Goal: Use online tool/utility: Utilize a website feature to perform a specific function

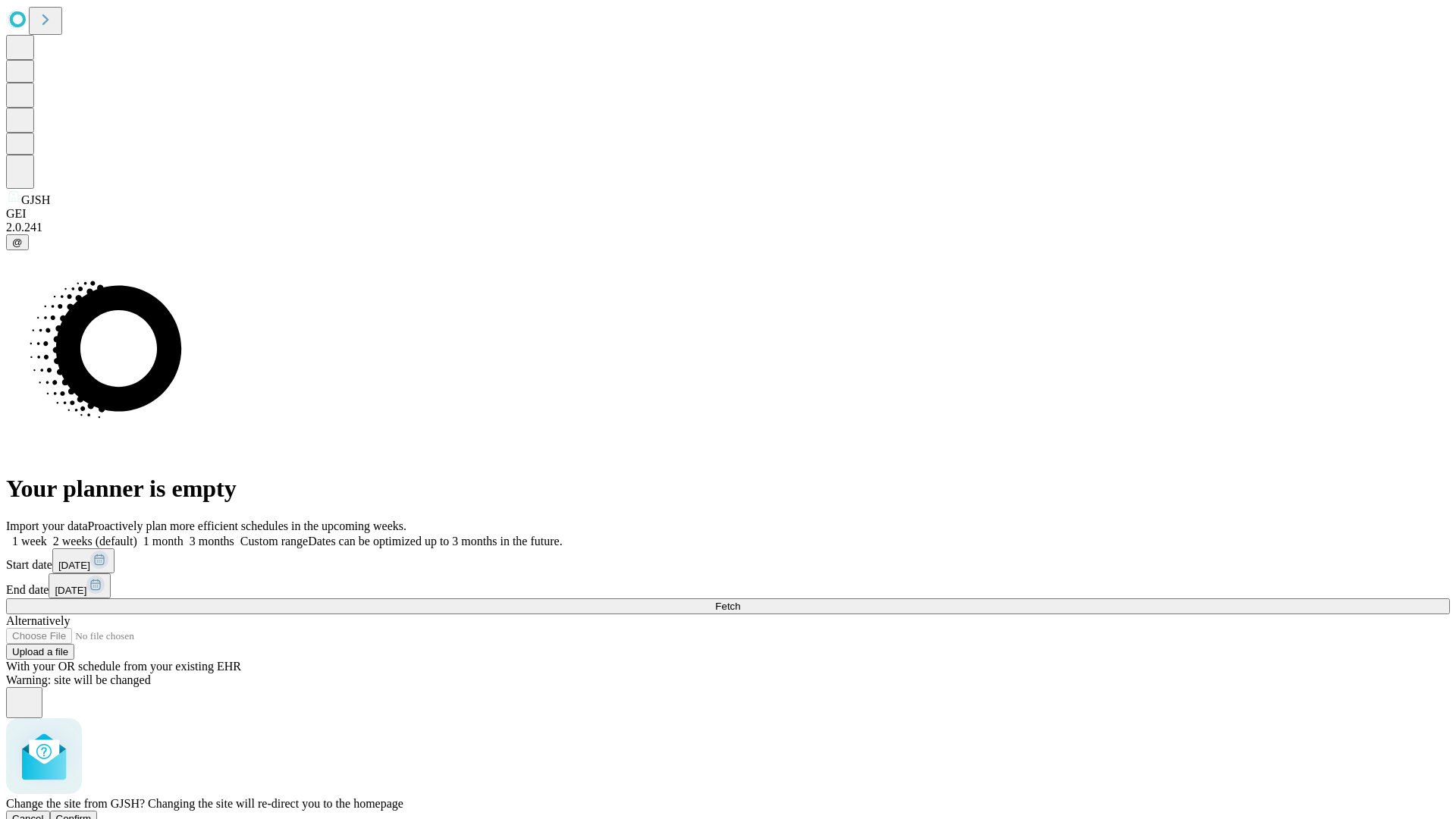
click at [92, 813] on span "Confirm" at bounding box center [74, 819] width 35 height 11
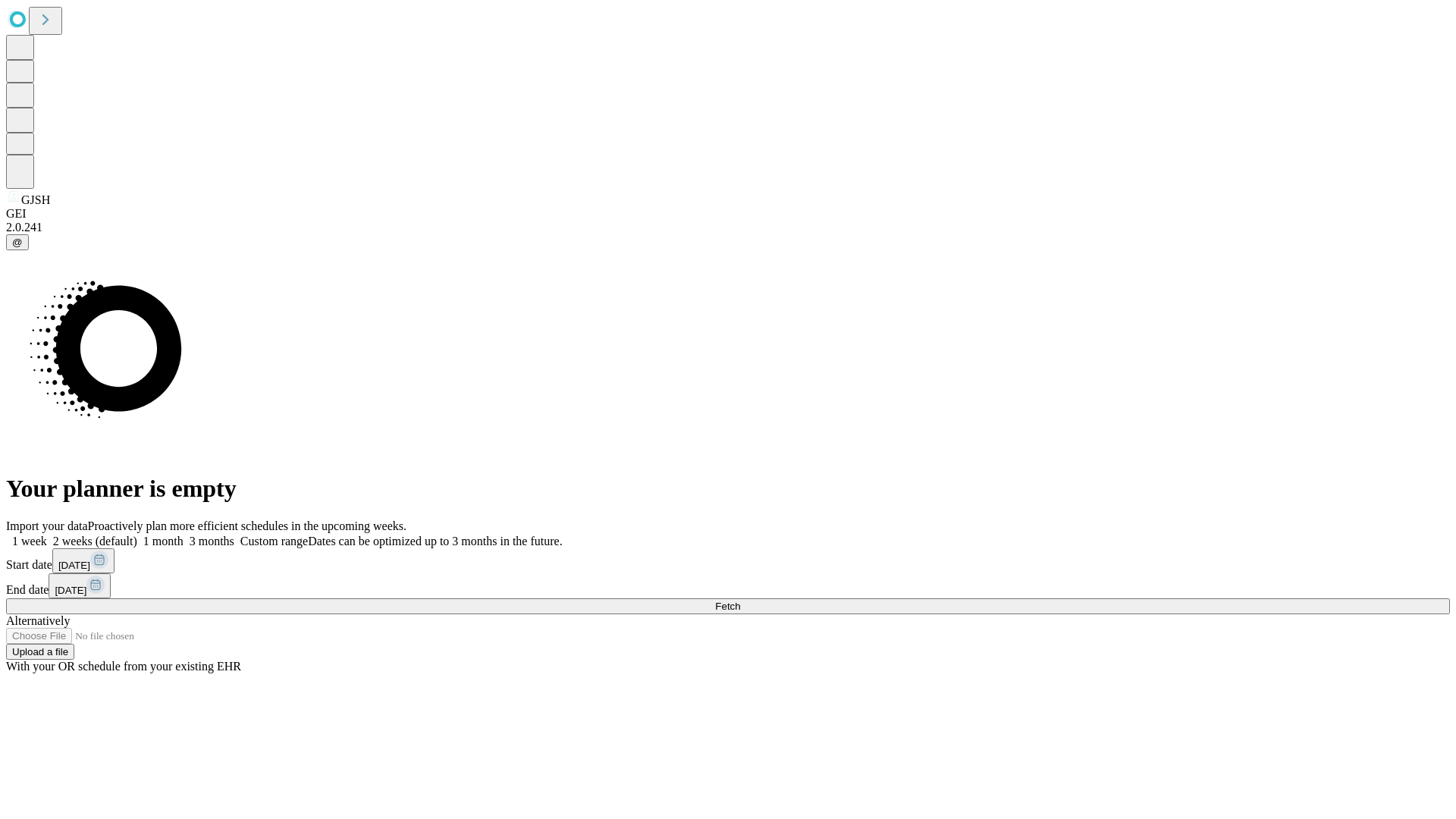
click at [137, 535] on label "2 weeks (default)" at bounding box center [92, 541] width 91 height 13
click at [740, 600] on span "Fetch" at bounding box center [728, 606] width 25 height 11
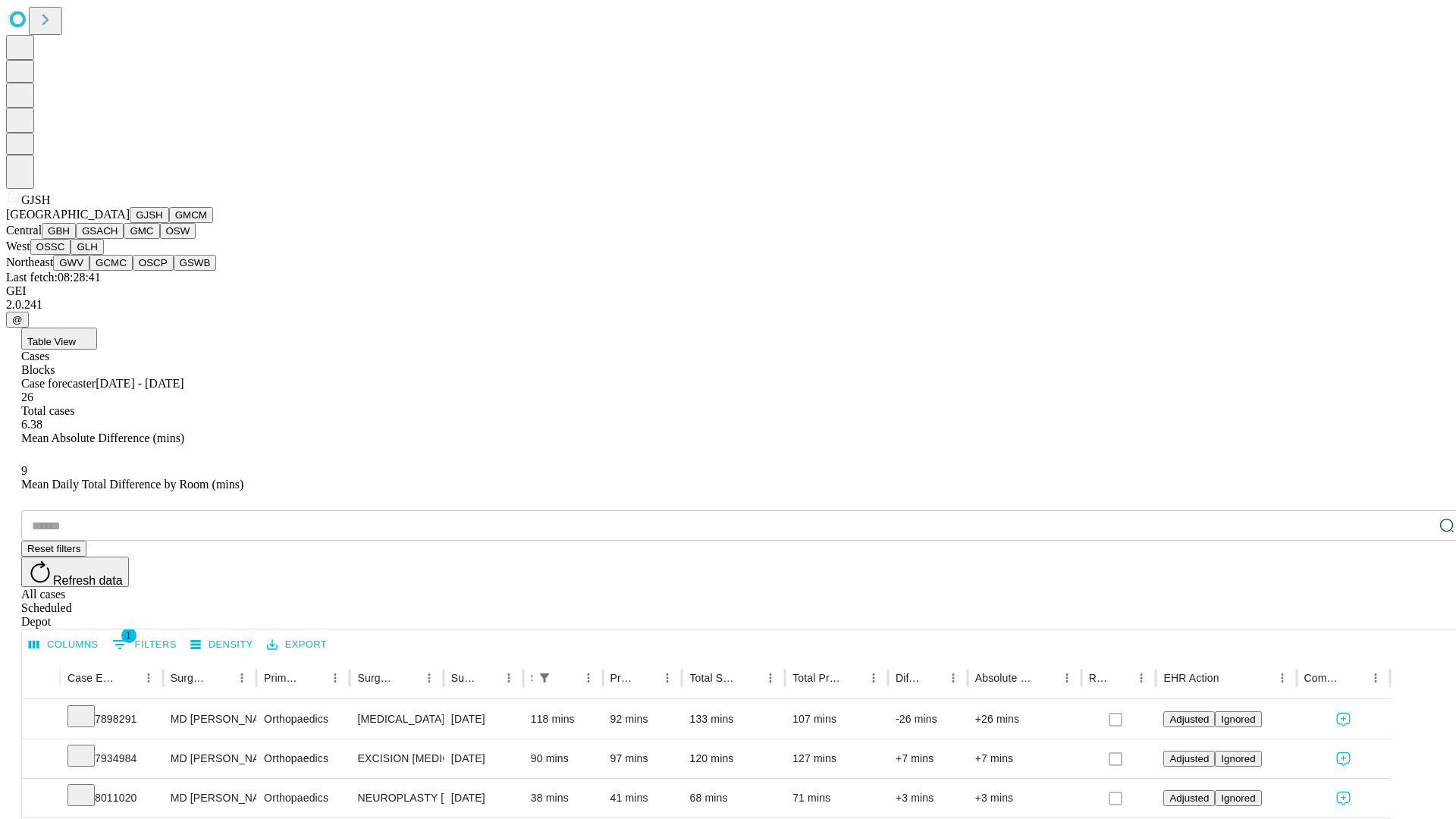
click at [169, 223] on button "GMCM" at bounding box center [191, 215] width 44 height 16
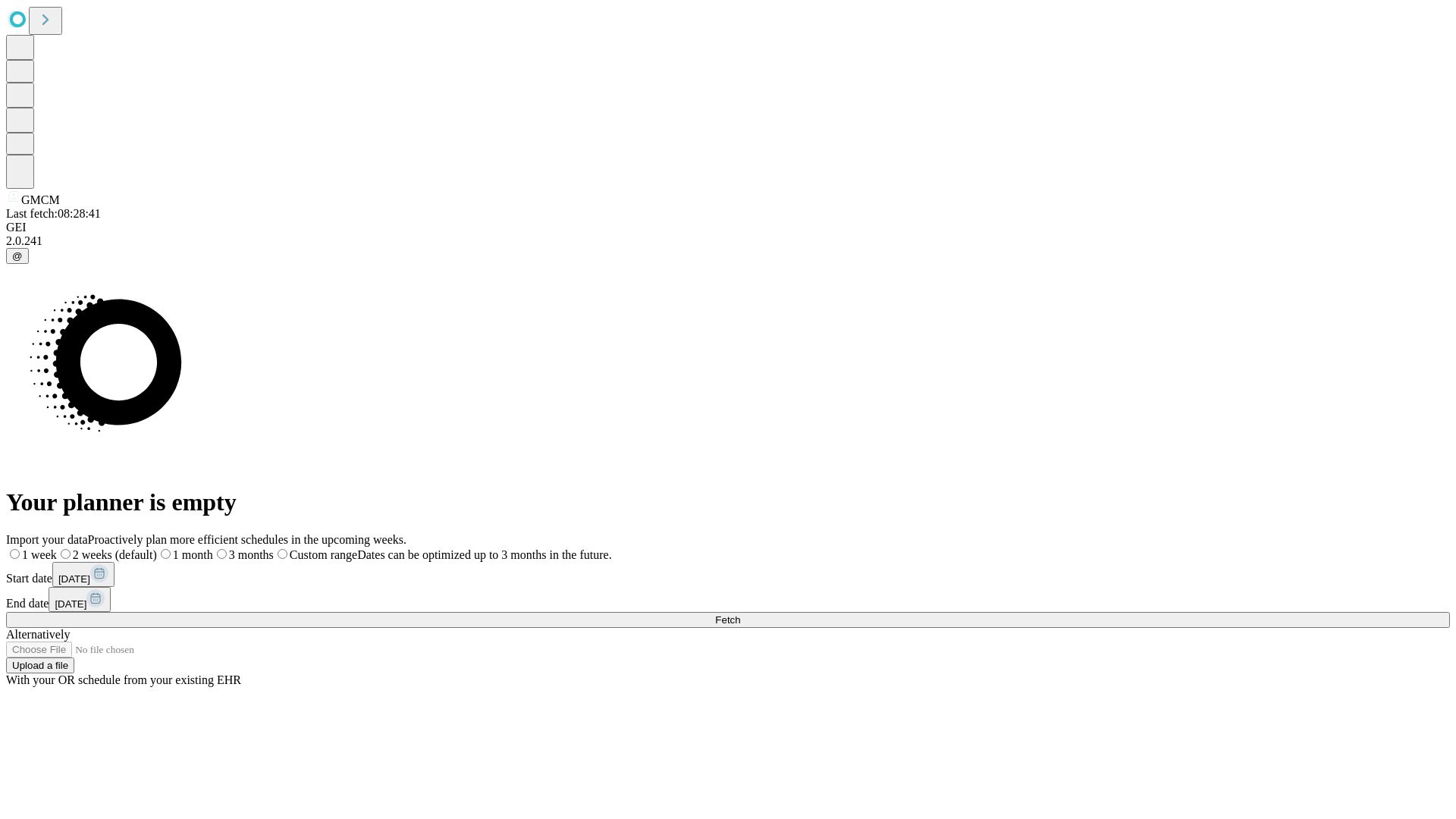
click at [157, 548] on label "2 weeks (default)" at bounding box center [107, 555] width 100 height 13
click at [740, 615] on span "Fetch" at bounding box center [728, 620] width 25 height 11
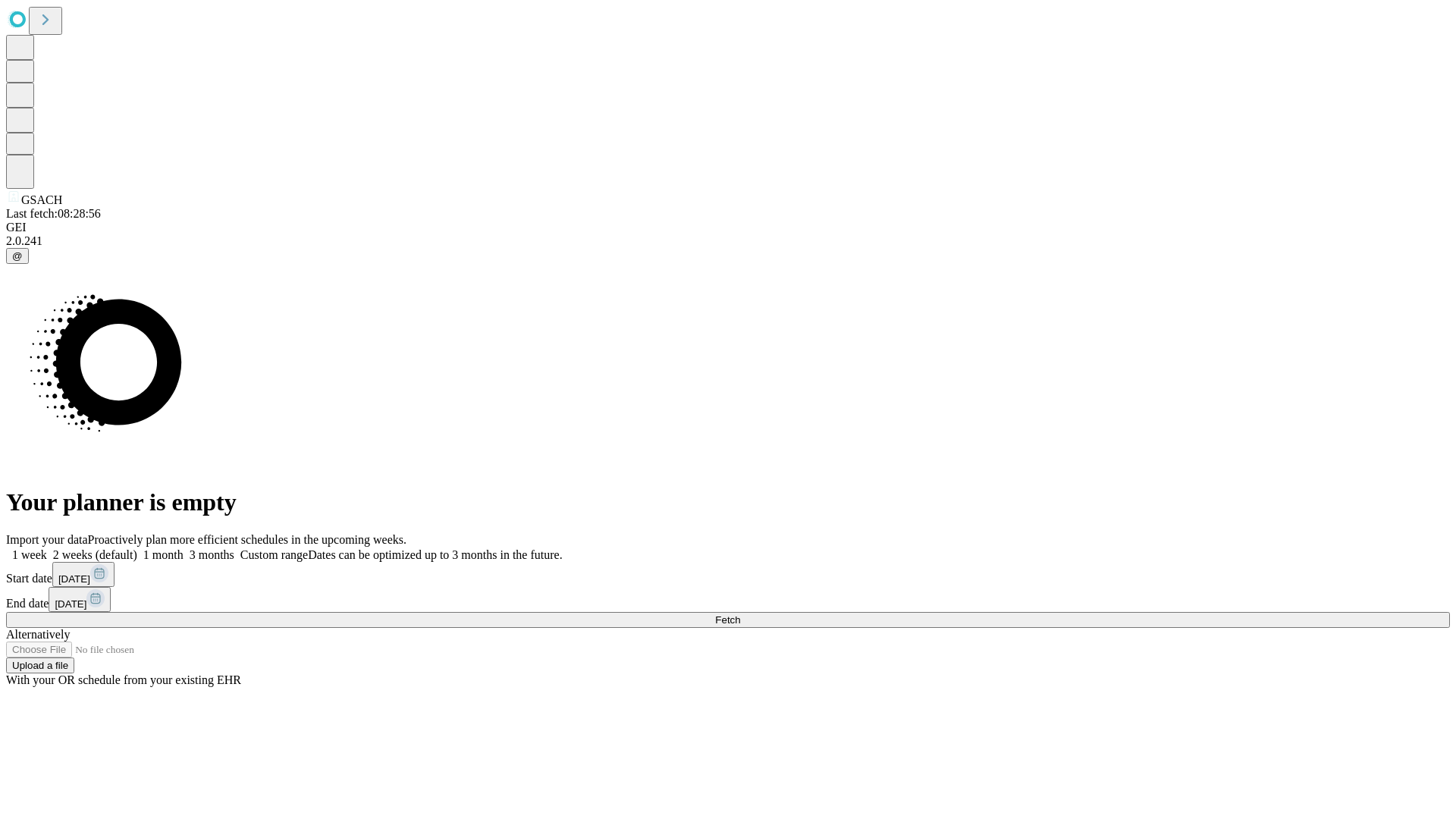
click at [137, 548] on label "2 weeks (default)" at bounding box center [92, 555] width 91 height 13
click at [740, 615] on span "Fetch" at bounding box center [728, 620] width 25 height 11
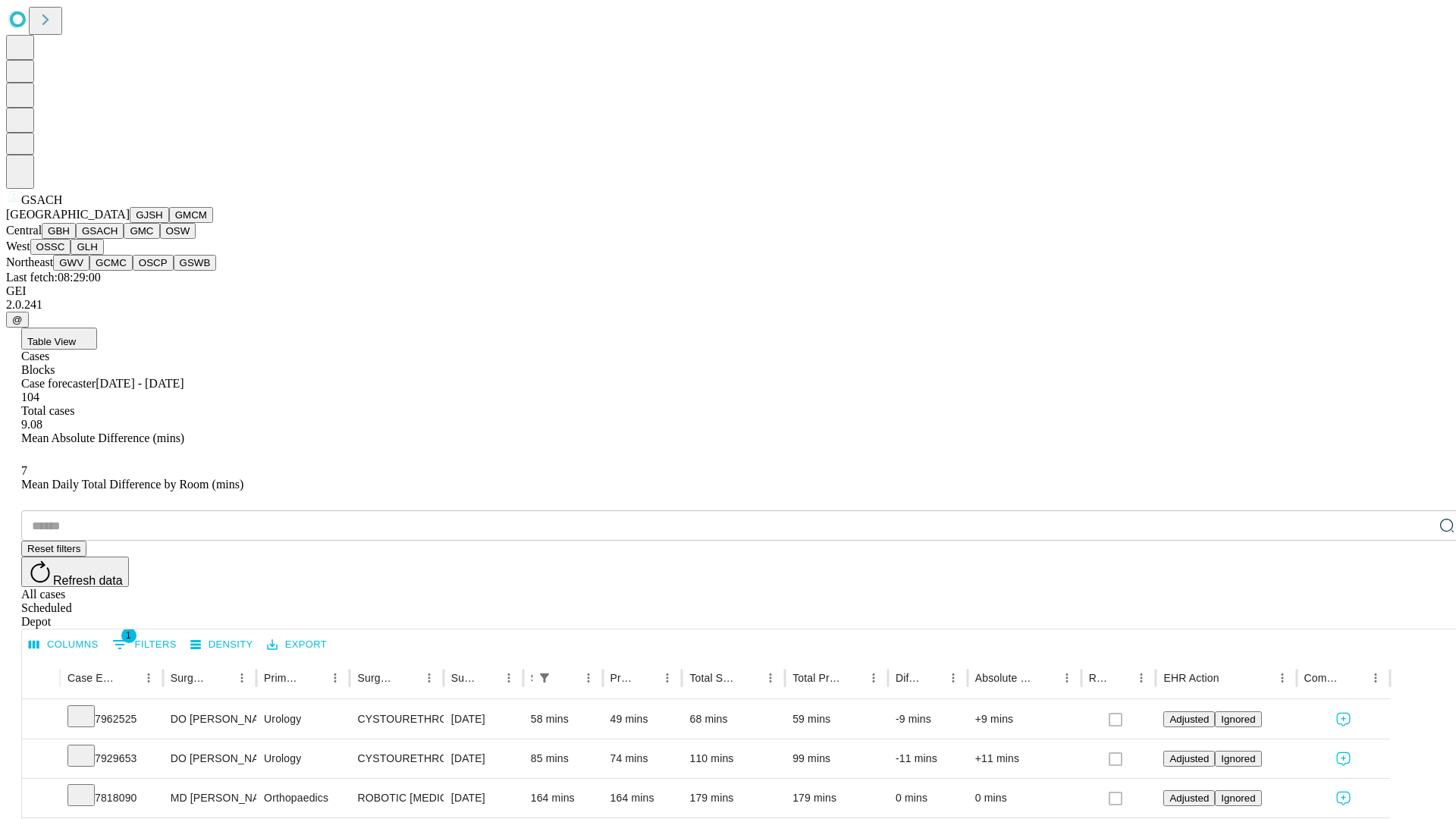
click at [124, 239] on button "GMC" at bounding box center [141, 231] width 35 height 16
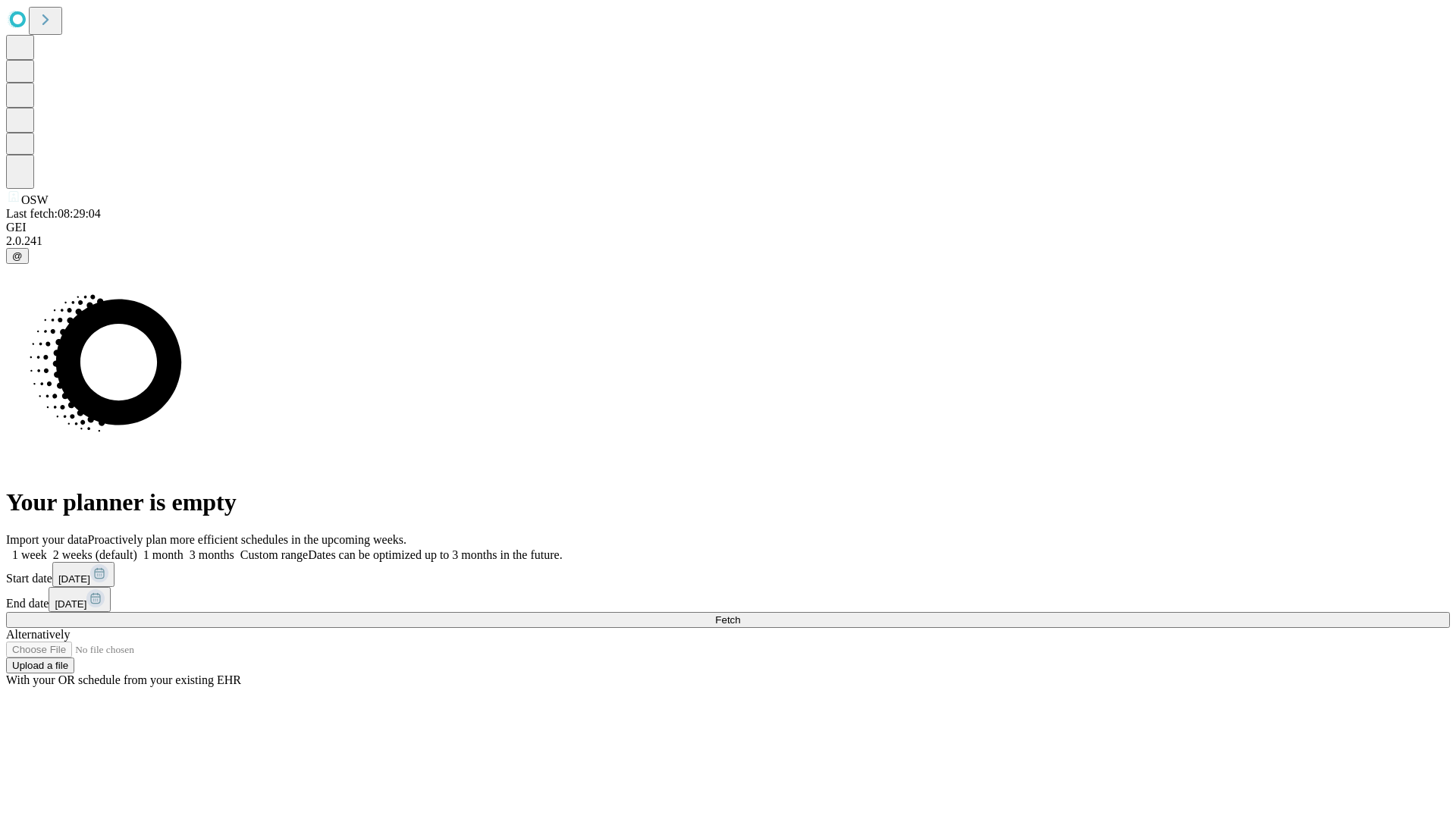
click at [137, 548] on label "2 weeks (default)" at bounding box center [92, 555] width 91 height 13
click at [740, 615] on span "Fetch" at bounding box center [728, 620] width 25 height 11
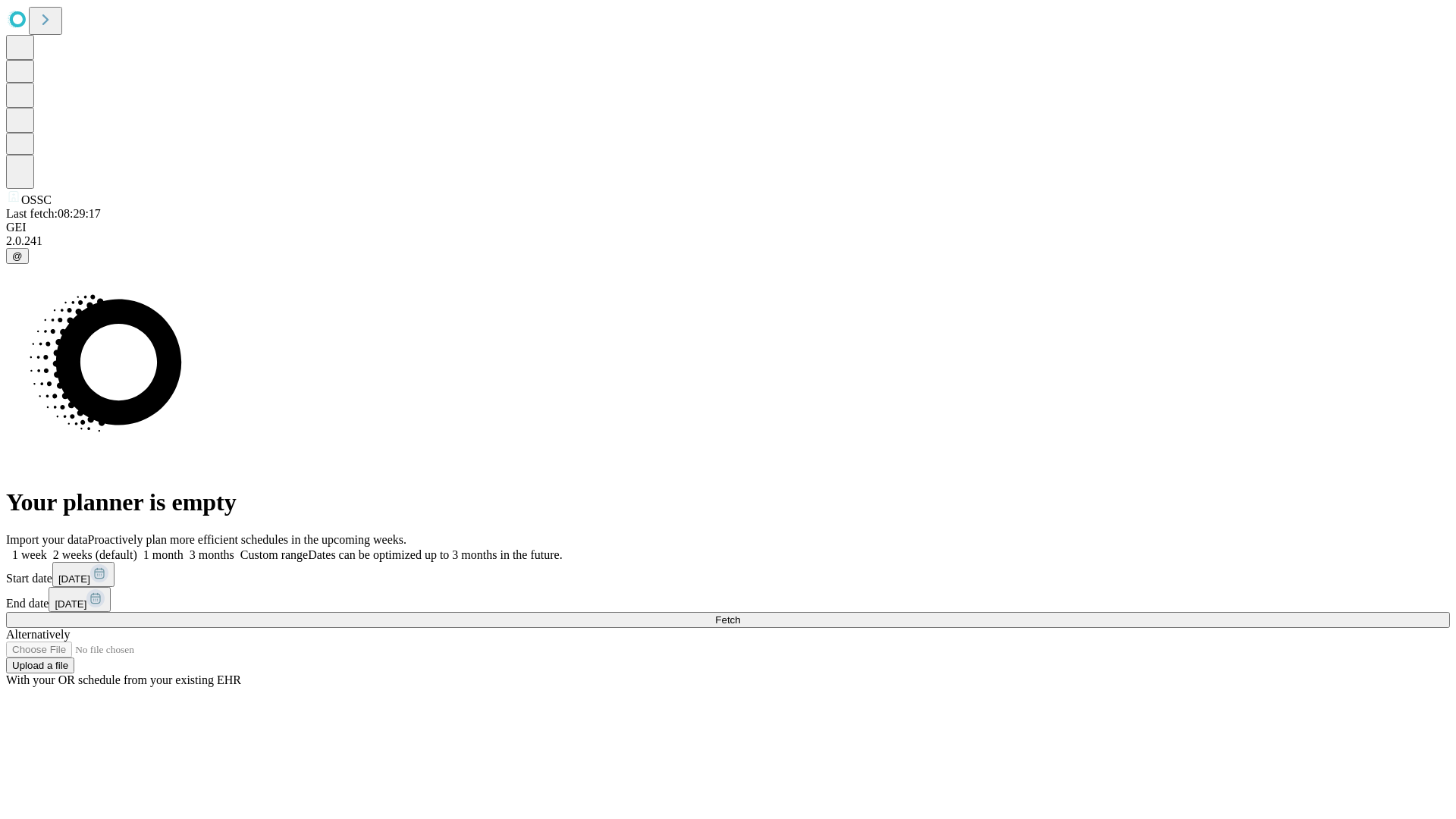
click at [137, 548] on label "2 weeks (default)" at bounding box center [92, 555] width 91 height 13
click at [740, 615] on span "Fetch" at bounding box center [728, 620] width 25 height 11
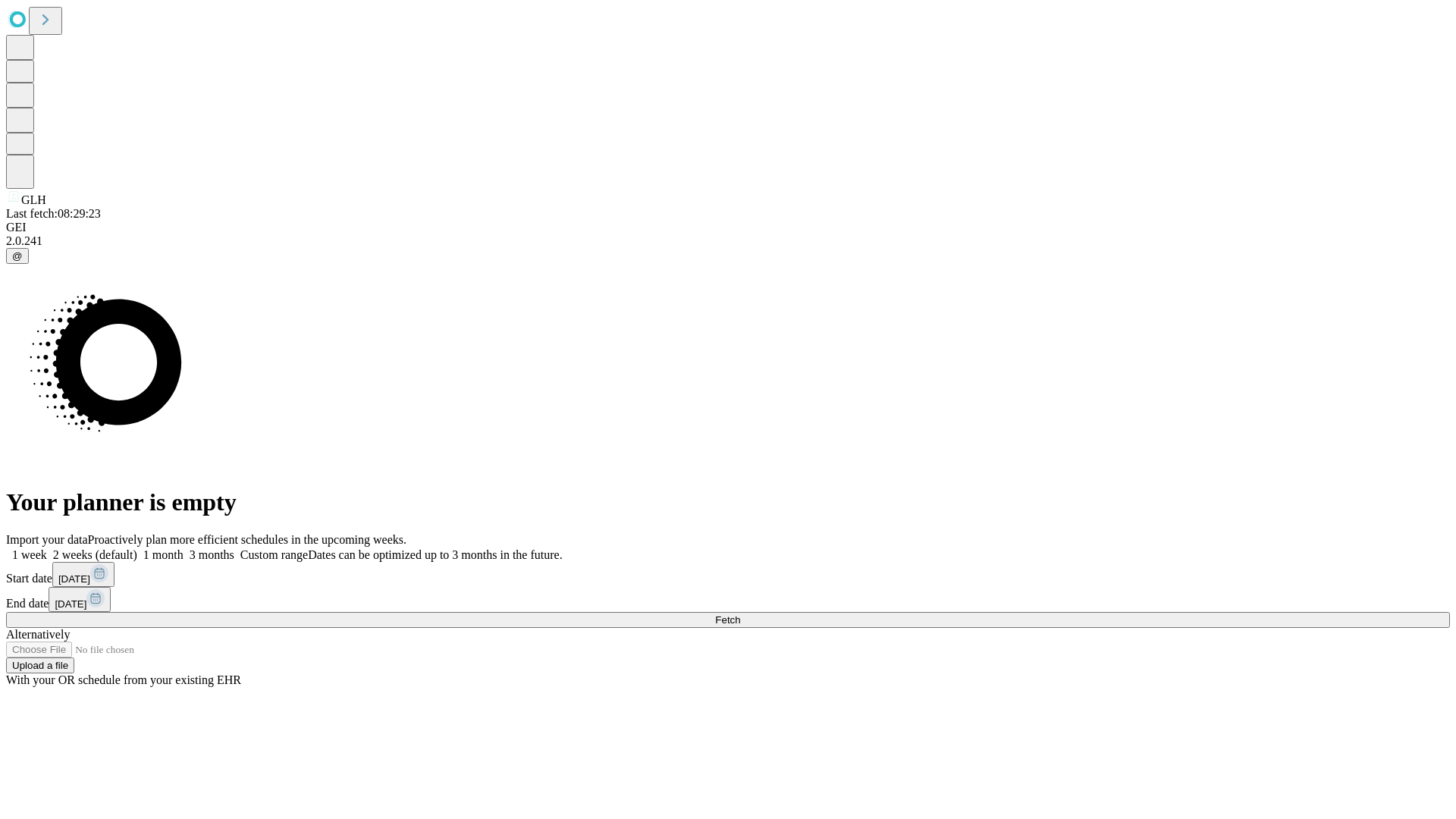
click at [137, 548] on label "2 weeks (default)" at bounding box center [92, 555] width 91 height 13
click at [740, 615] on span "Fetch" at bounding box center [728, 620] width 25 height 11
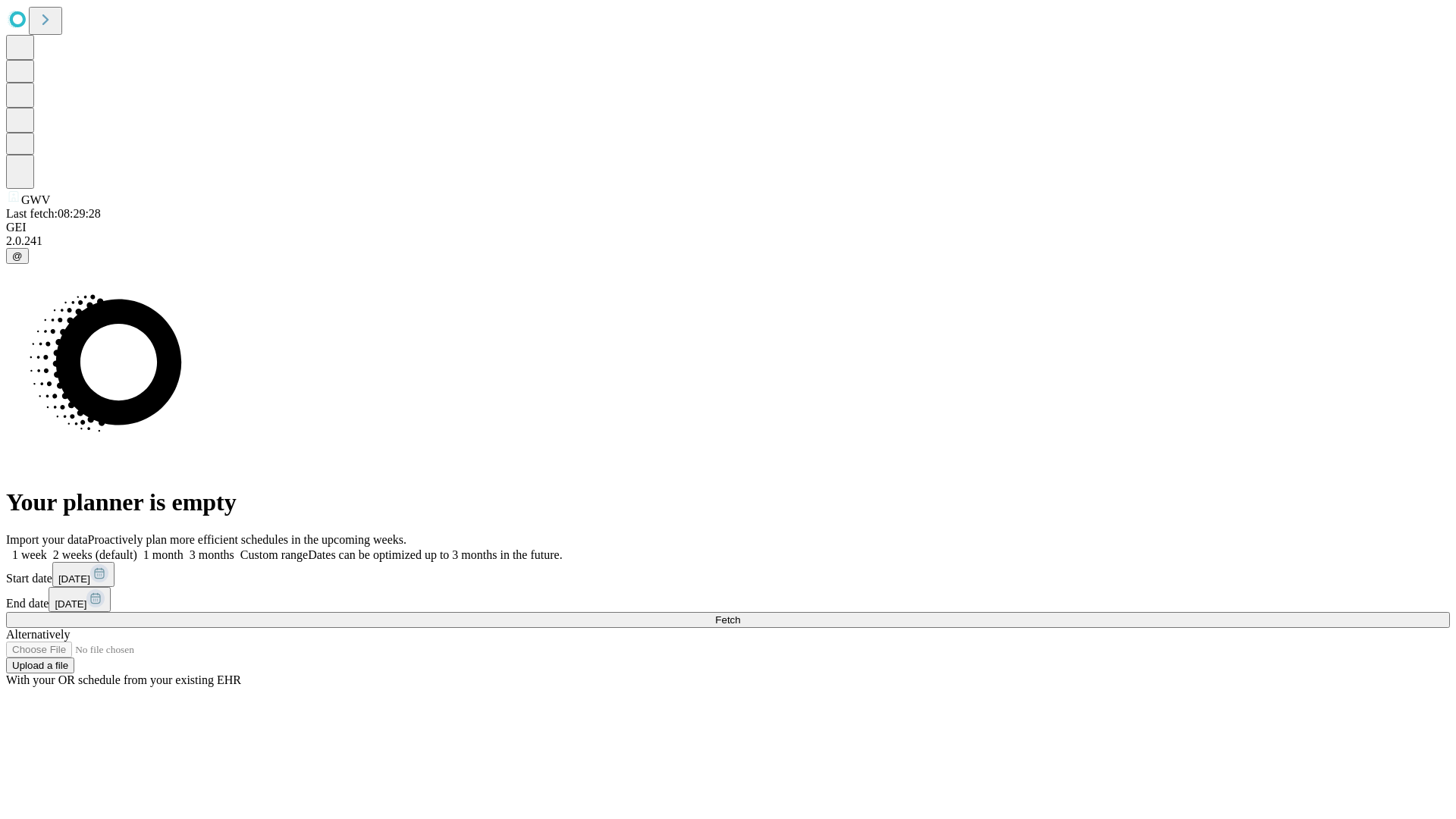
click at [137, 548] on label "2 weeks (default)" at bounding box center [92, 555] width 91 height 13
click at [740, 615] on span "Fetch" at bounding box center [728, 620] width 25 height 11
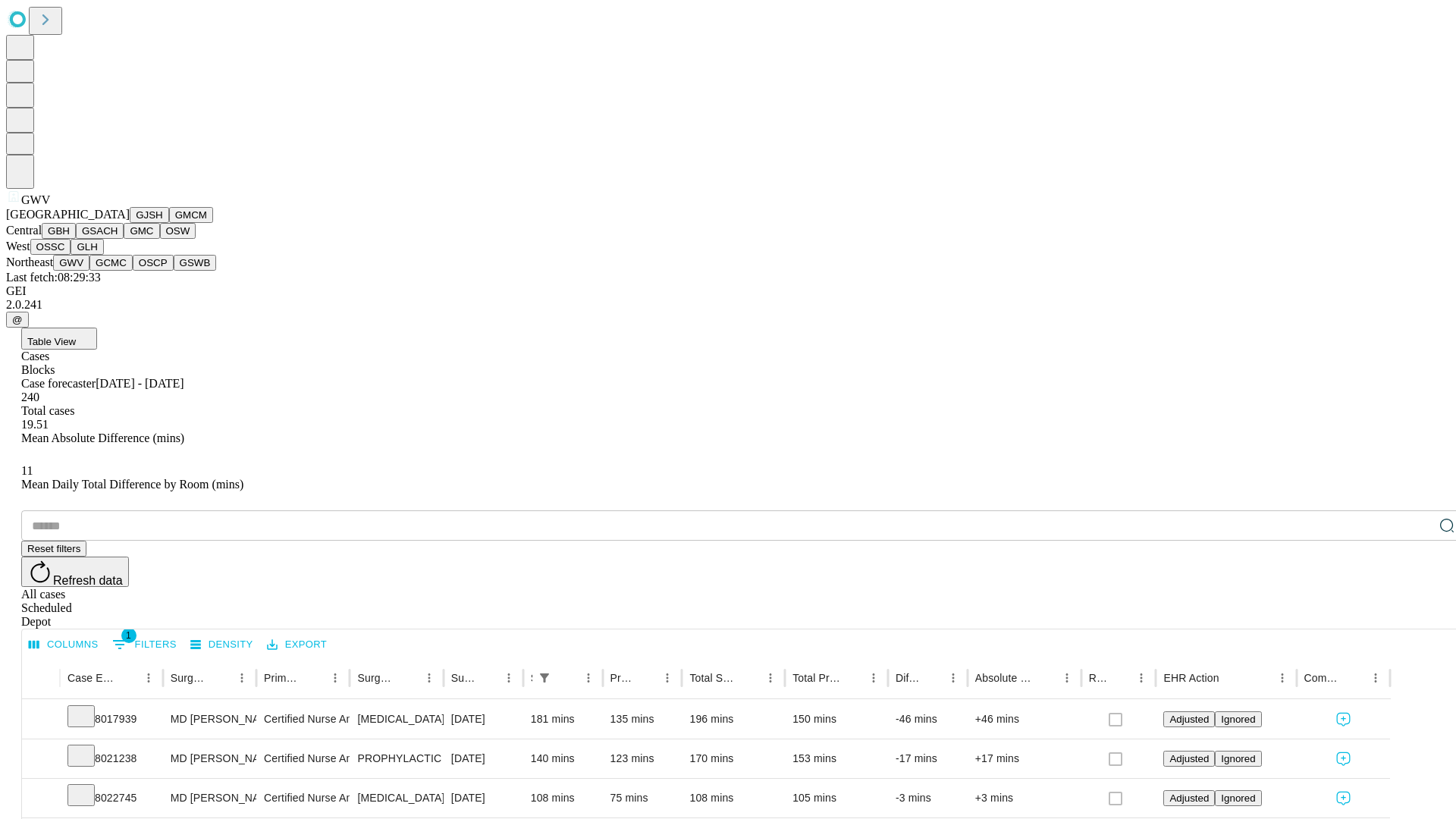
click at [117, 271] on button "GCMC" at bounding box center [111, 262] width 43 height 16
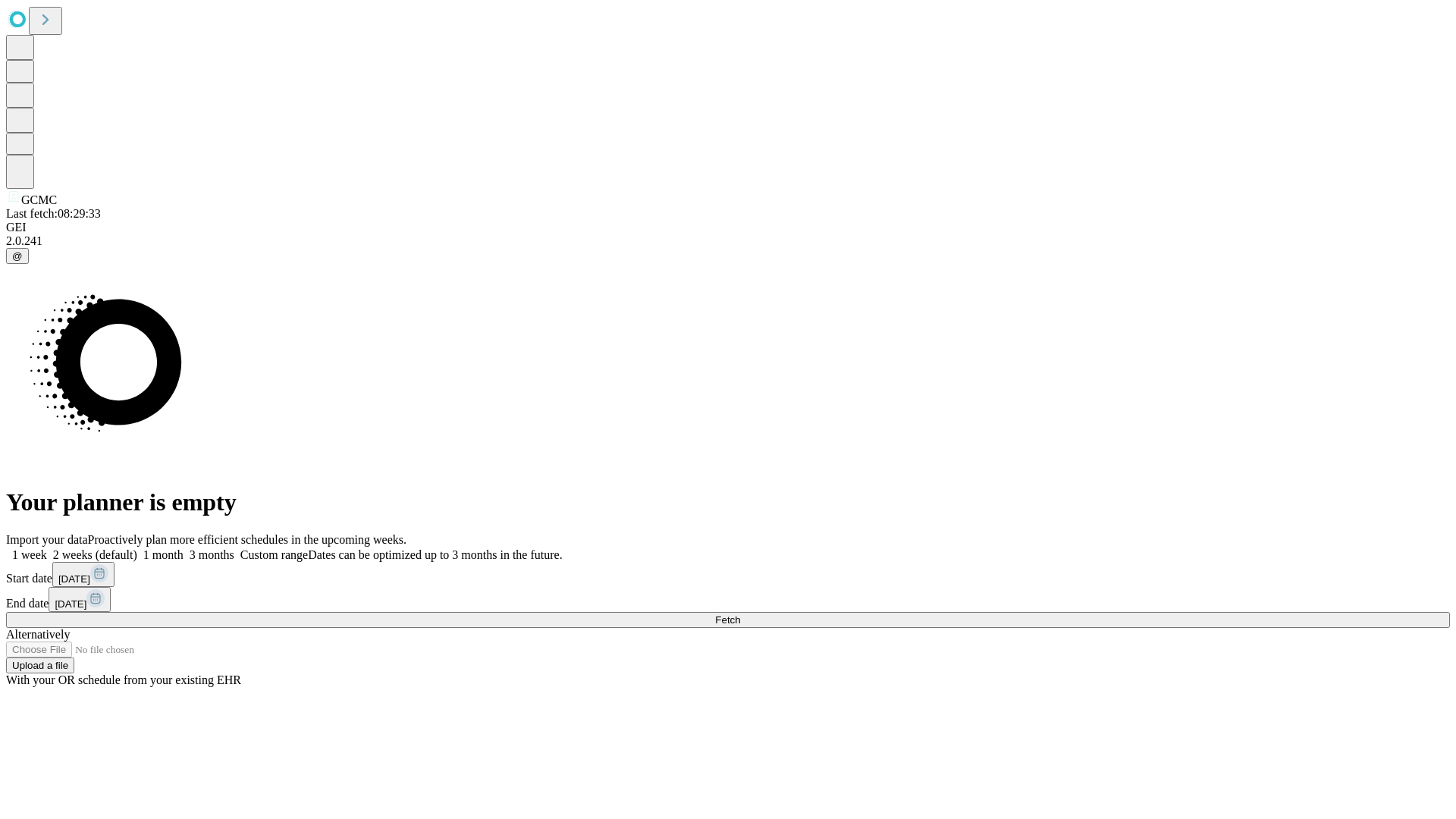
click at [137, 548] on label "2 weeks (default)" at bounding box center [92, 555] width 91 height 13
click at [740, 615] on span "Fetch" at bounding box center [728, 620] width 25 height 11
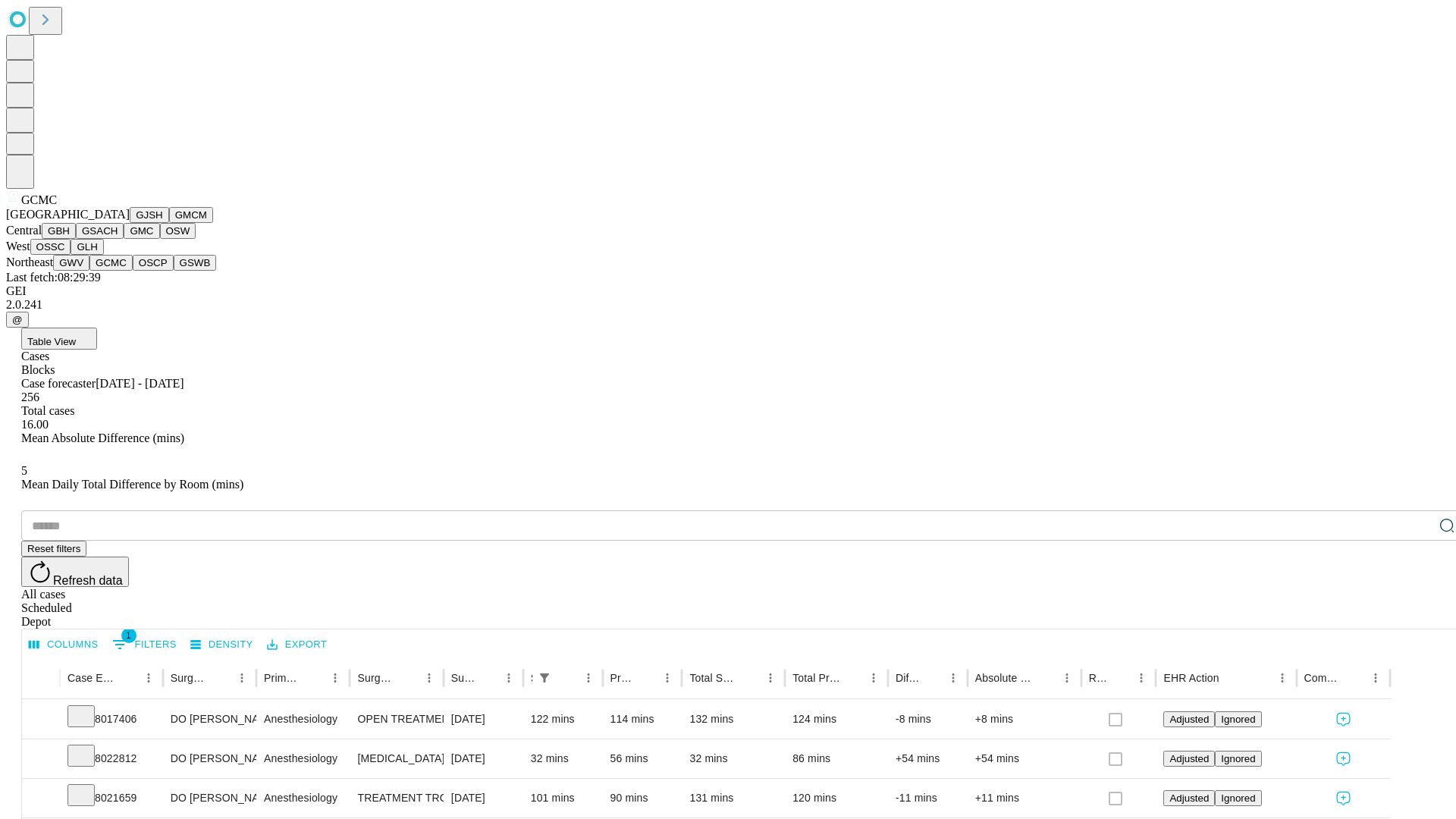
click at [133, 271] on button "OSCP" at bounding box center [153, 262] width 41 height 16
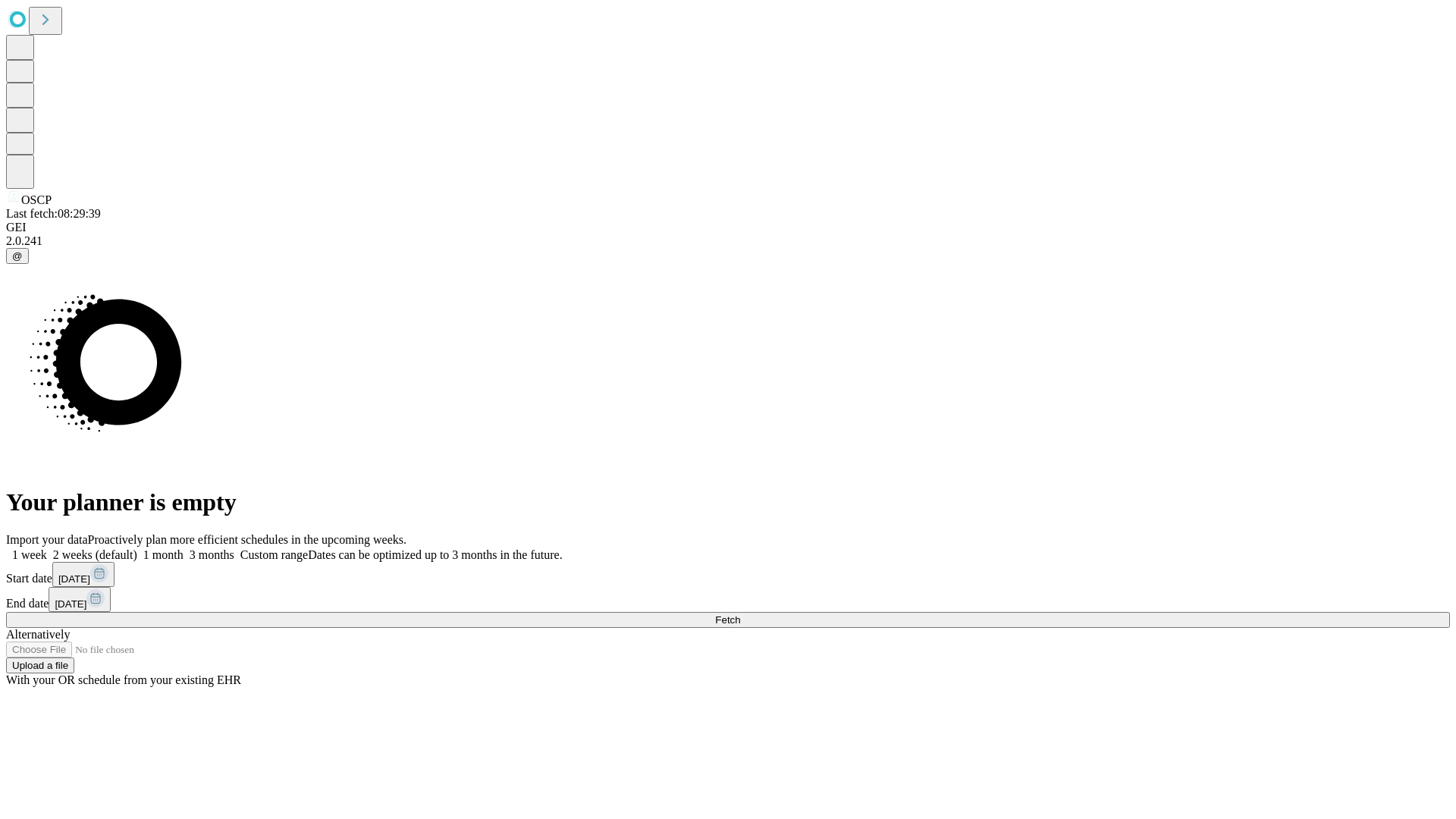
click at [137, 548] on label "2 weeks (default)" at bounding box center [92, 555] width 91 height 13
click at [740, 615] on span "Fetch" at bounding box center [728, 620] width 25 height 11
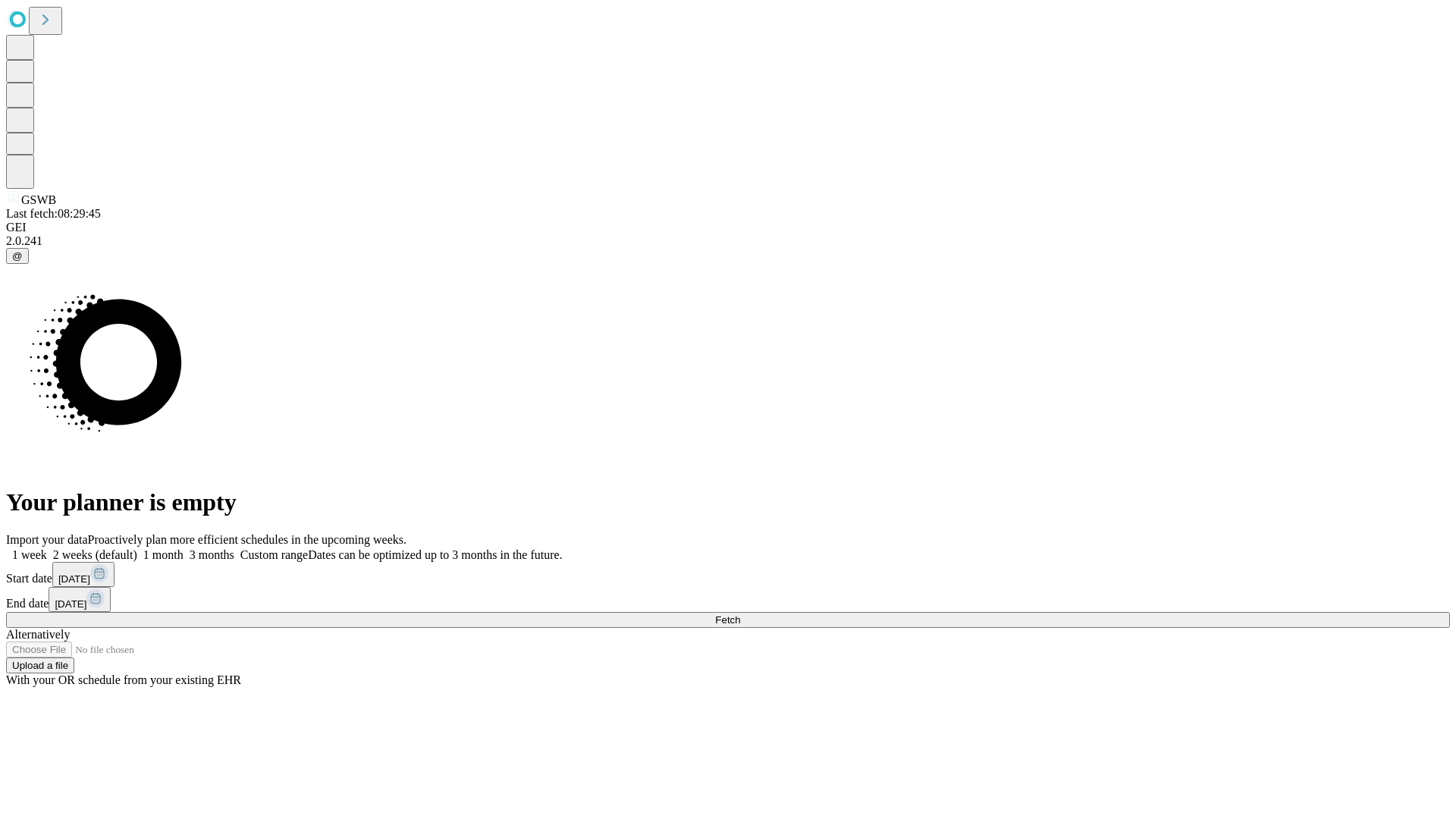
click at [740, 615] on span "Fetch" at bounding box center [728, 620] width 25 height 11
